Goal: Check status: Check status

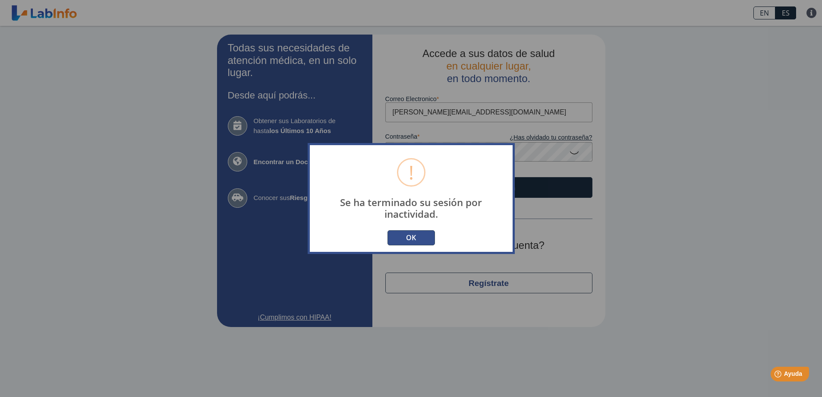
click at [408, 238] on button "OK" at bounding box center [411, 237] width 47 height 15
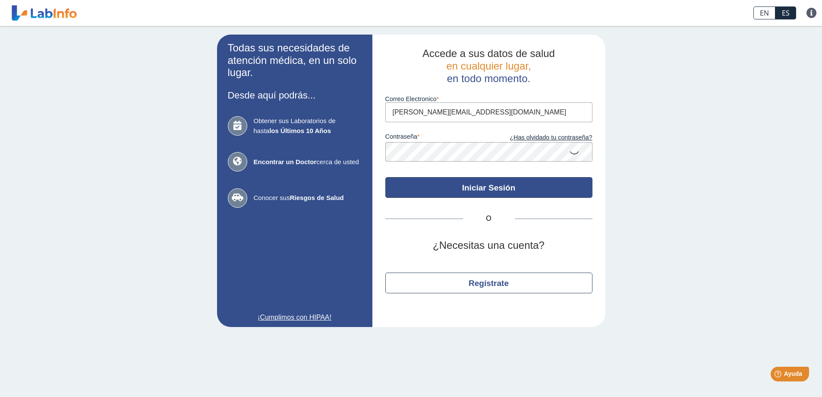
click at [486, 186] on button "Iniciar Sesión" at bounding box center [488, 187] width 207 height 21
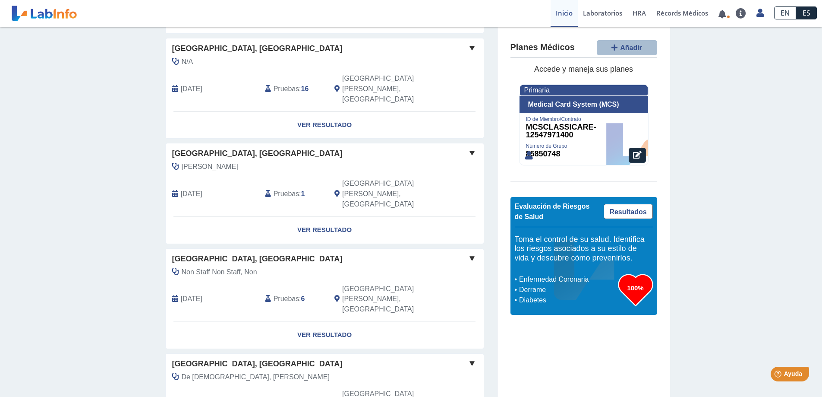
scroll to position [587, 0]
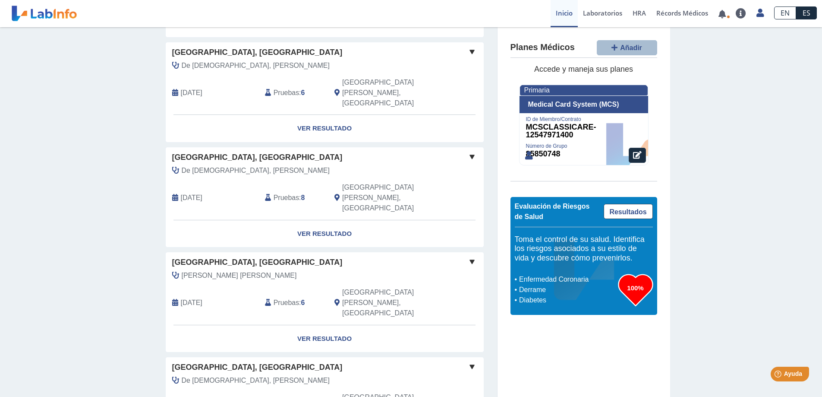
scroll to position [933, 0]
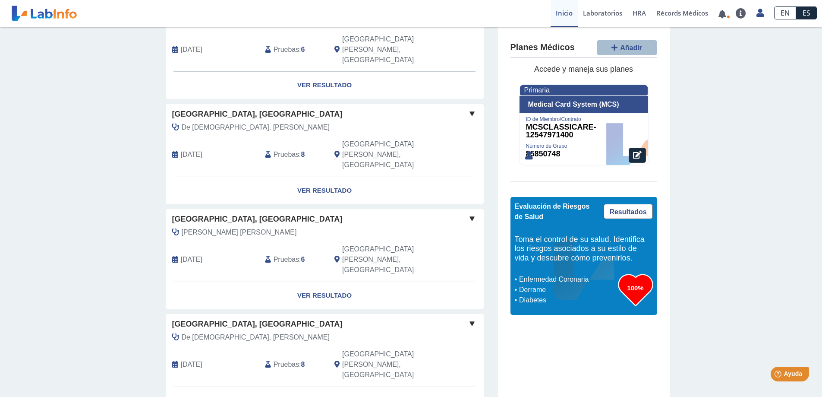
click at [183, 318] on span "[GEOGRAPHIC_DATA], [GEOGRAPHIC_DATA]" at bounding box center [257, 324] width 170 height 12
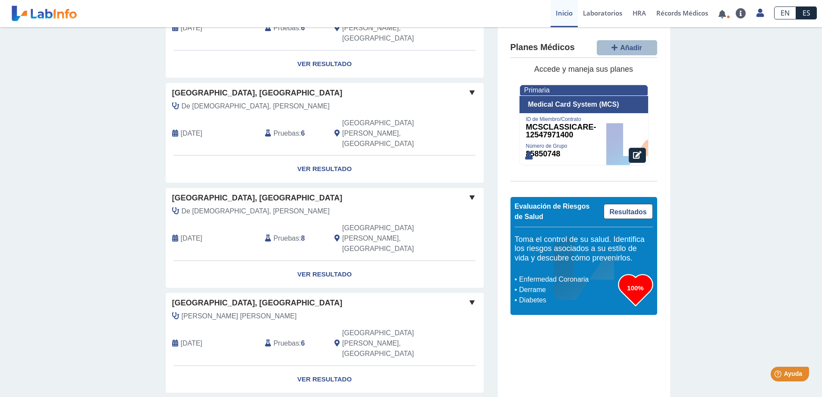
scroll to position [846, 0]
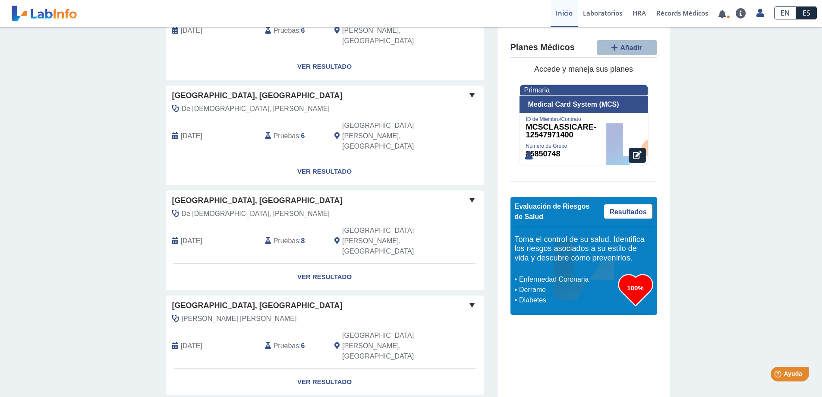
click at [183, 300] on span "[GEOGRAPHIC_DATA], [GEOGRAPHIC_DATA]" at bounding box center [257, 306] width 170 height 12
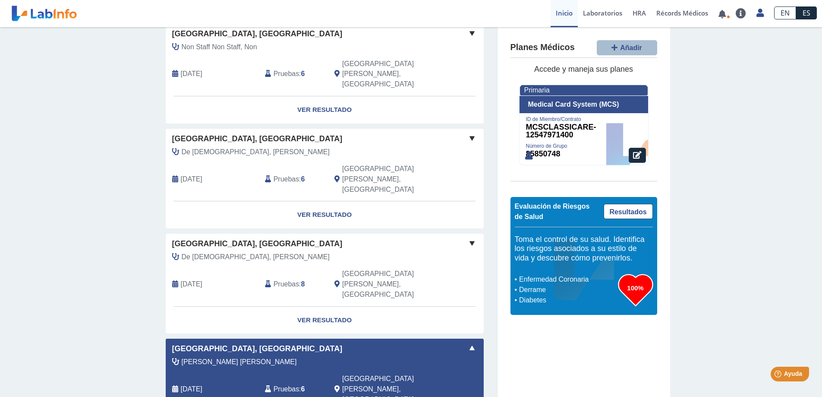
scroll to position [760, 0]
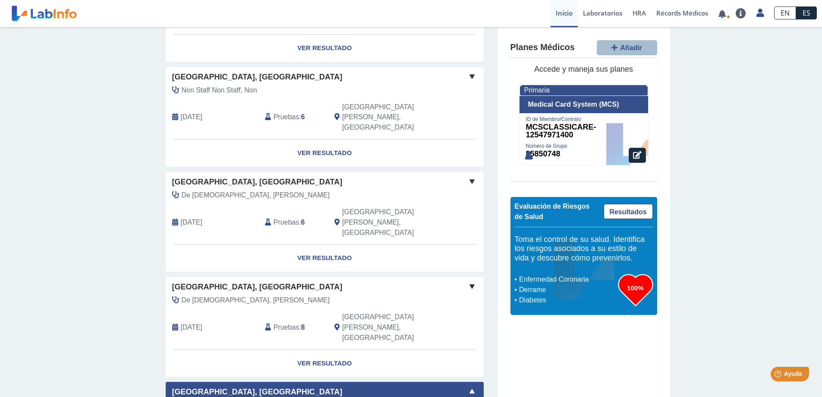
click at [183, 281] on span "[GEOGRAPHIC_DATA], [GEOGRAPHIC_DATA]" at bounding box center [257, 287] width 170 height 12
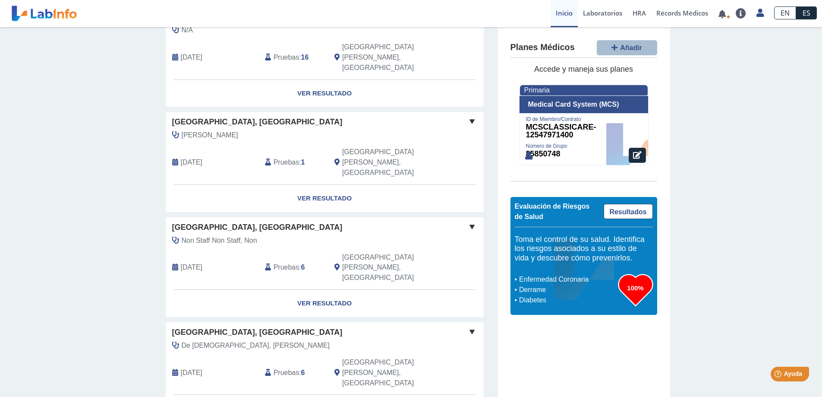
scroll to position [587, 0]
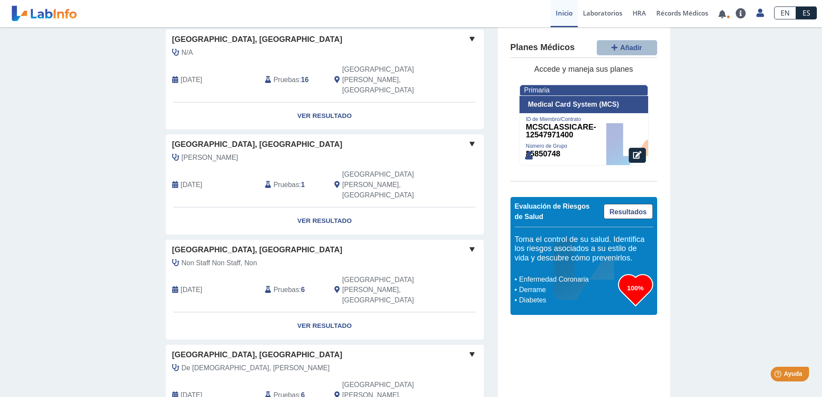
click at [195, 244] on span "[GEOGRAPHIC_DATA], [GEOGRAPHIC_DATA]" at bounding box center [257, 250] width 170 height 12
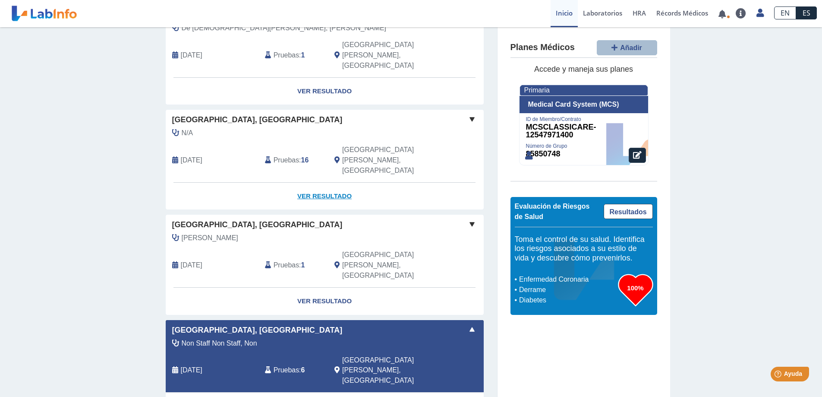
scroll to position [501, 0]
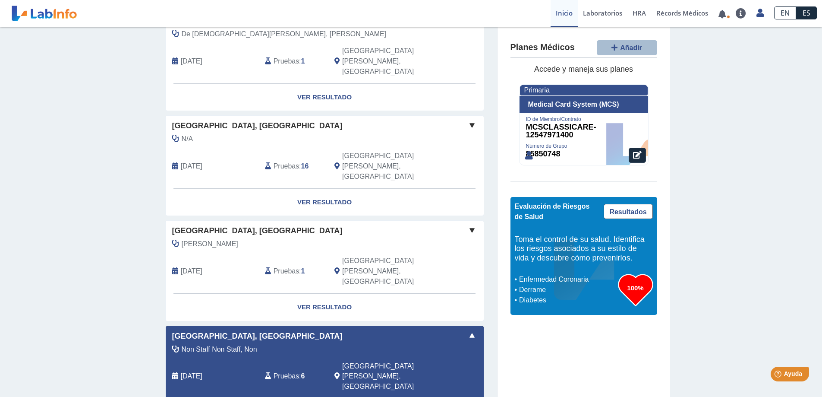
click at [260, 225] on span "[GEOGRAPHIC_DATA], [GEOGRAPHIC_DATA]" at bounding box center [257, 231] width 170 height 12
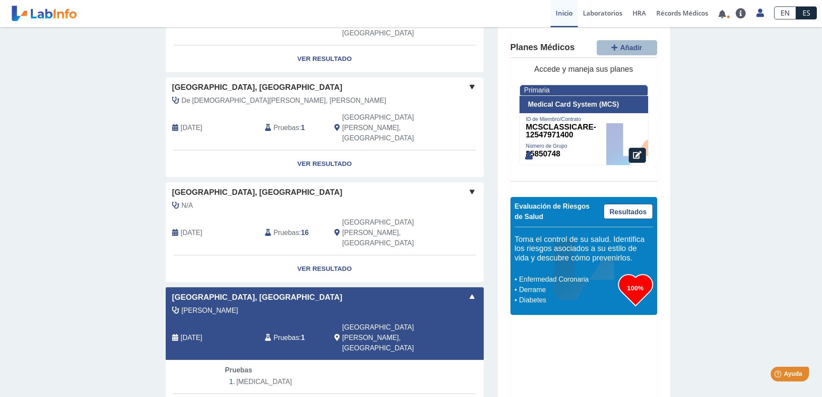
scroll to position [415, 0]
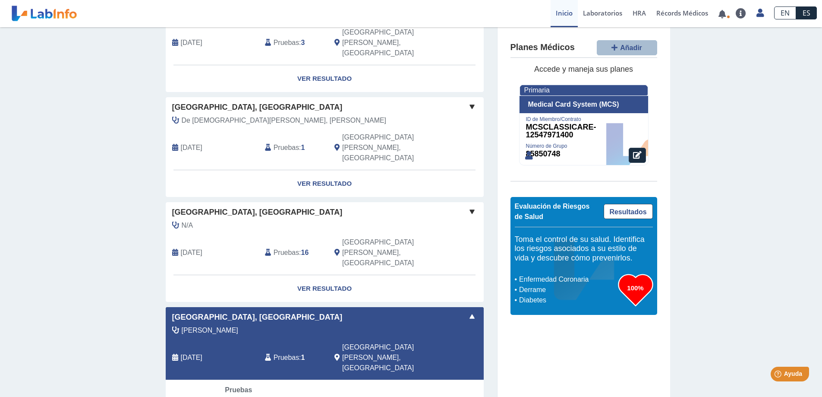
click at [237, 206] on span "[GEOGRAPHIC_DATA], [GEOGRAPHIC_DATA]" at bounding box center [257, 212] width 170 height 12
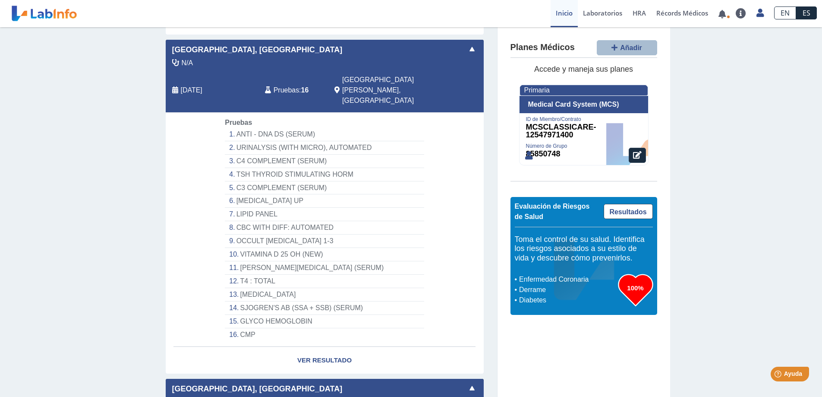
scroll to position [587, 0]
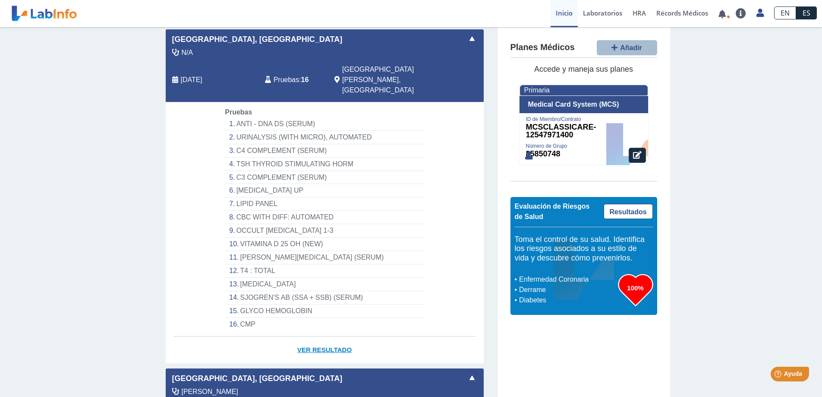
click at [327, 336] on link "Ver Resultado" at bounding box center [325, 349] width 318 height 27
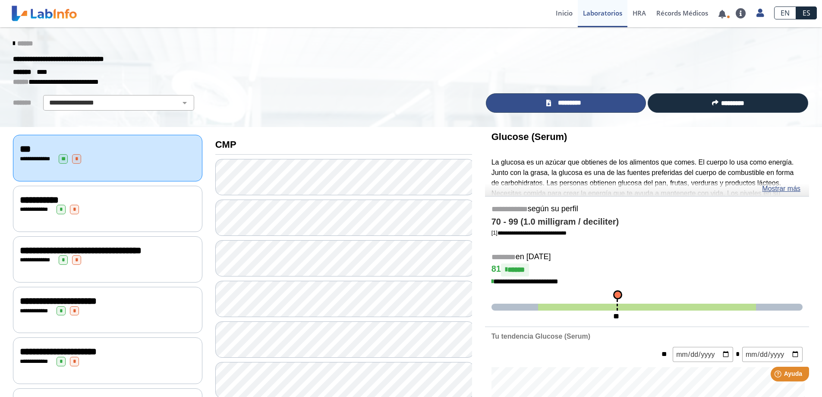
click at [560, 102] on span "*********" at bounding box center [570, 103] width 32 height 10
